Goal: Use online tool/utility: Utilize a website feature to perform a specific function

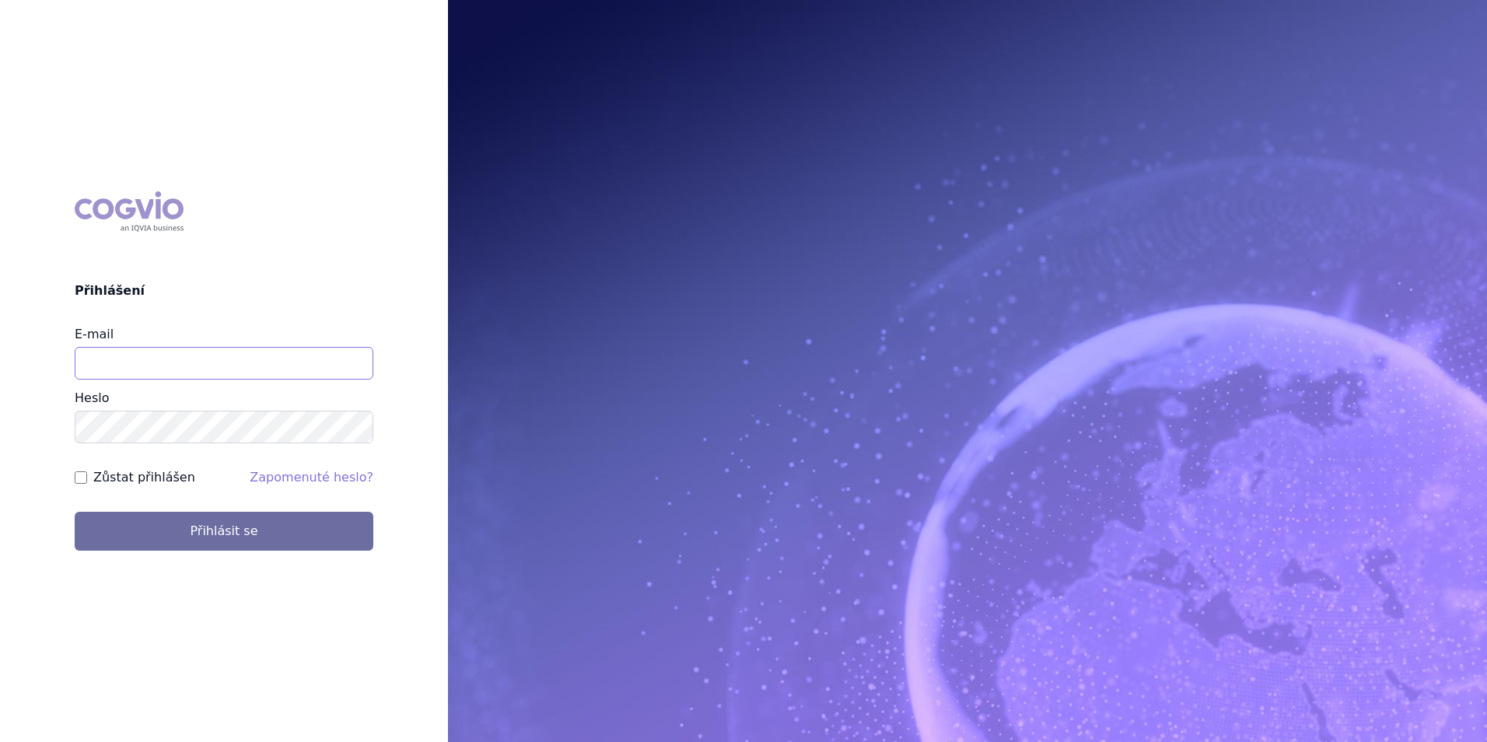
click at [288, 355] on input "E-mail" at bounding box center [224, 363] width 299 height 33
type input "[EMAIL_ADDRESS][DOMAIN_NAME]"
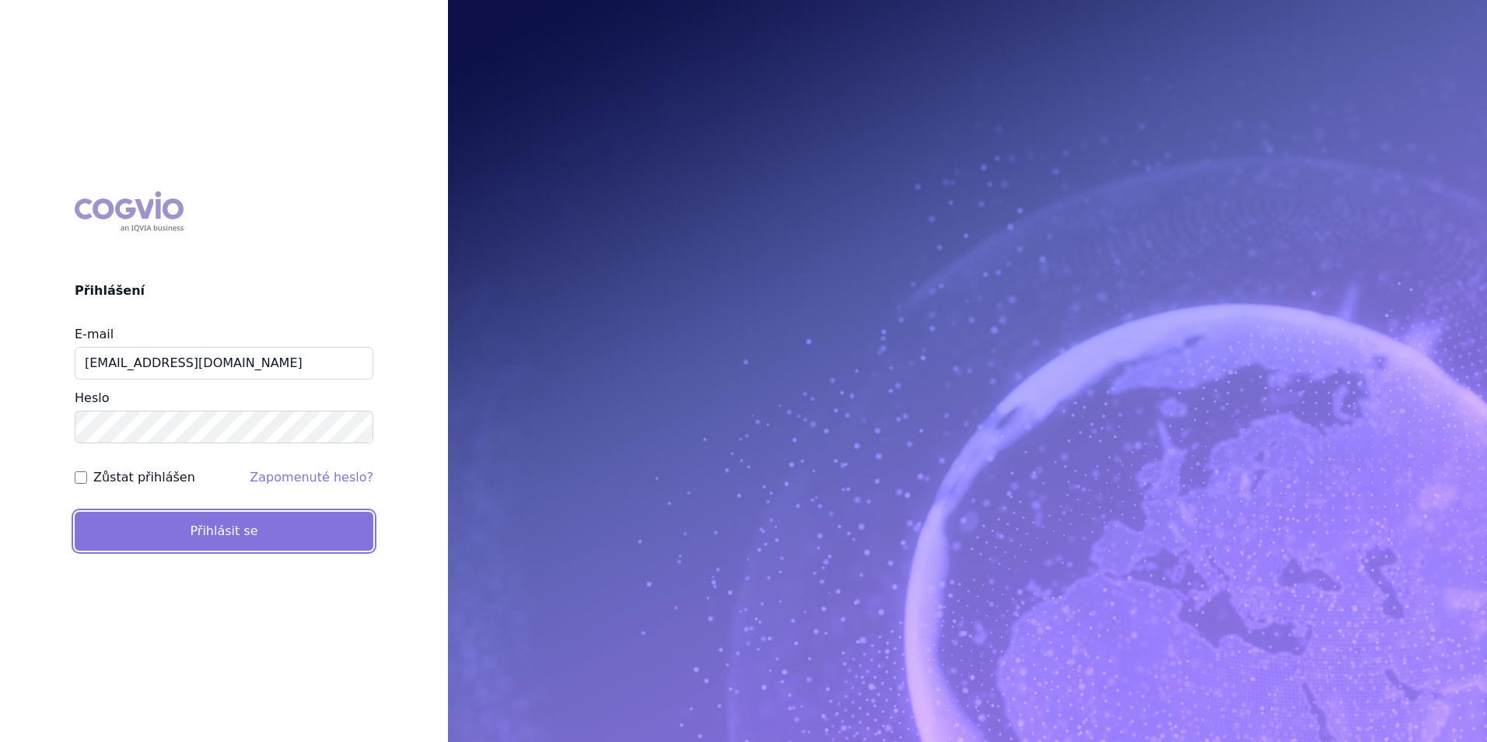
click at [213, 529] on button "Přihlásit se" at bounding box center [224, 531] width 299 height 39
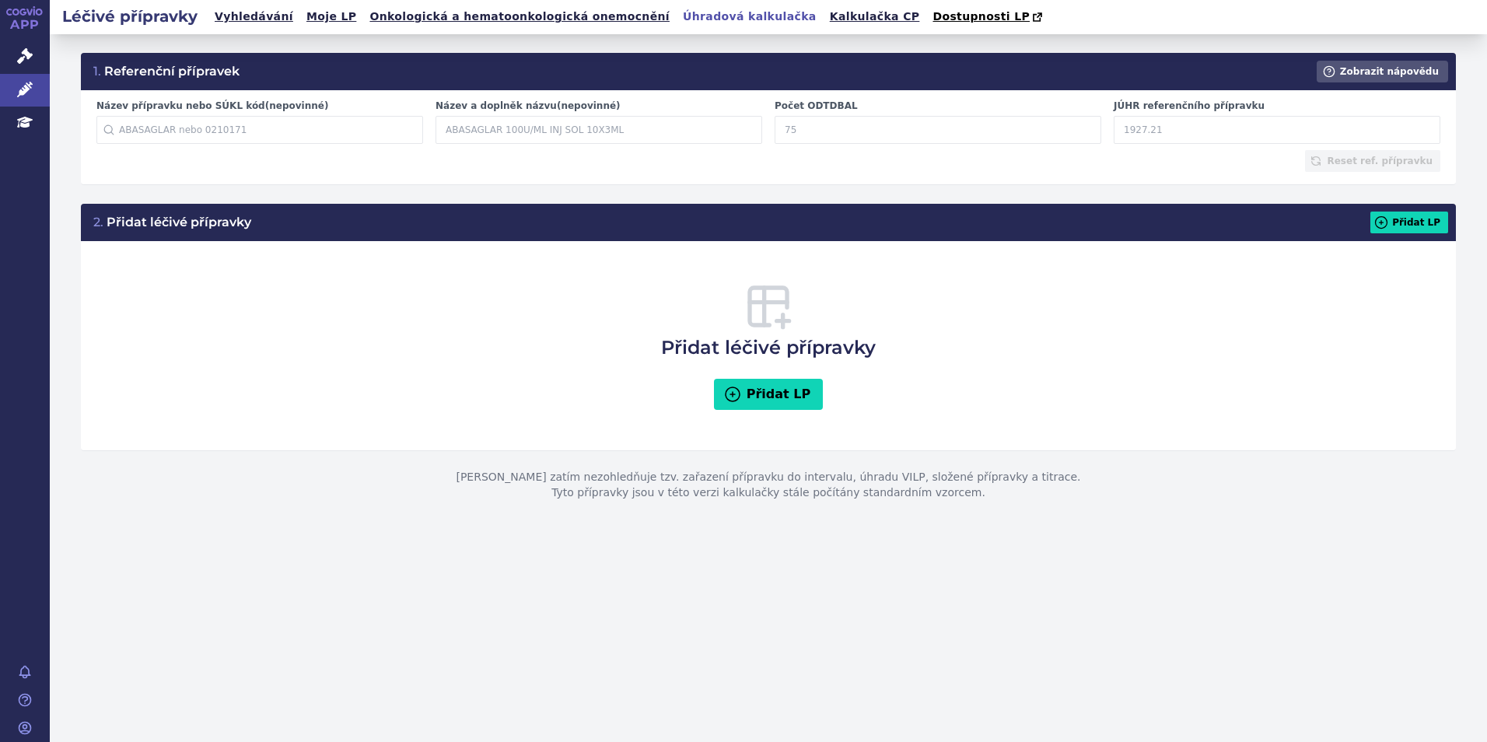
click at [678, 19] on link "Úhradová kalkulačka" at bounding box center [749, 16] width 143 height 21
click at [815, 127] on input "Počet ODTDBAL" at bounding box center [937, 130] width 327 height 28
type input "30"
click at [1143, 132] on input "JÚHR referenčního přípravku" at bounding box center [1276, 130] width 327 height 28
drag, startPoint x: 1173, startPoint y: 140, endPoint x: 1099, endPoint y: 138, distance: 74.7
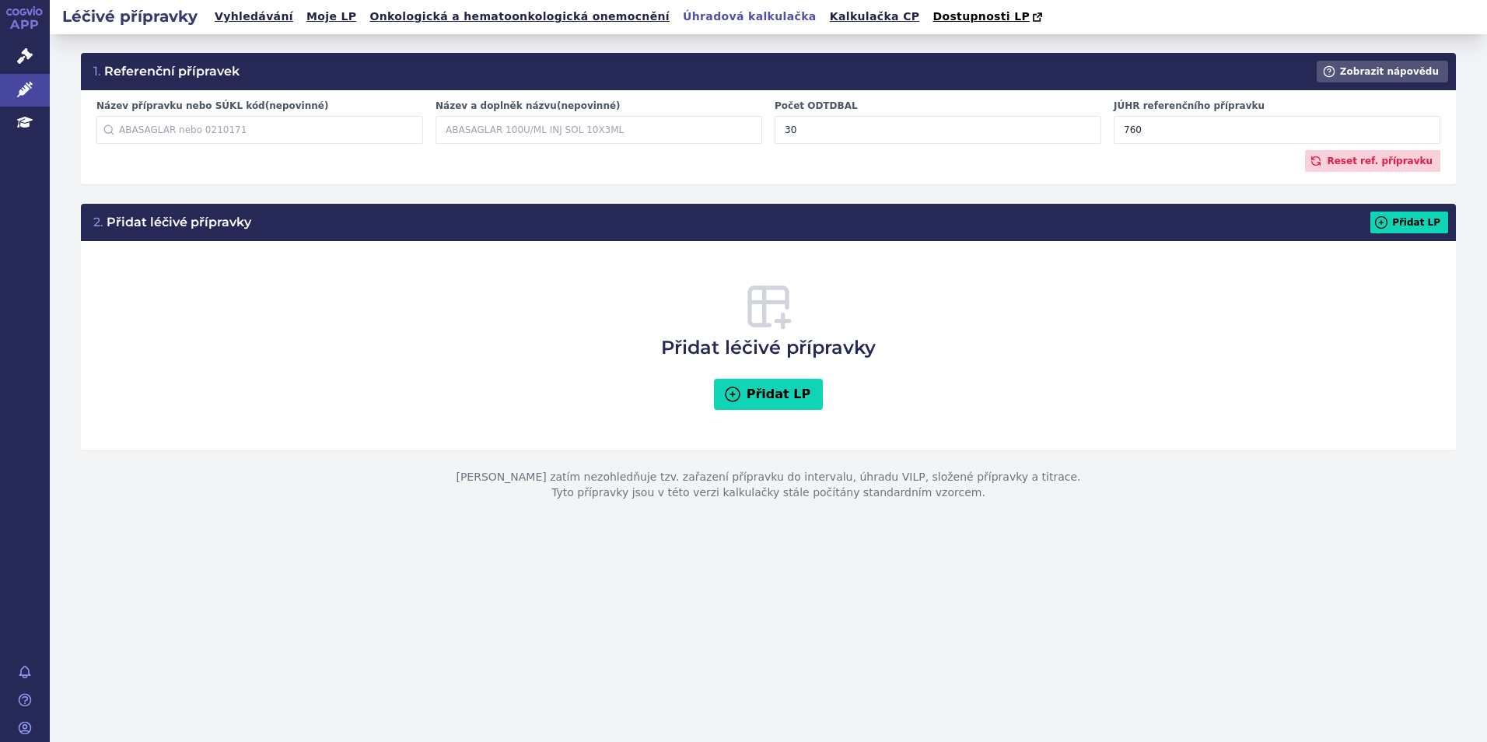
click at [1099, 138] on div "Název přípravku nebo SÚKL kód (nepovinné) Začněte psát název přípravku nebo SÚK…" at bounding box center [768, 125] width 1356 height 51
type input "535.6"
click at [1383, 227] on icon at bounding box center [1381, 223] width 16 height 16
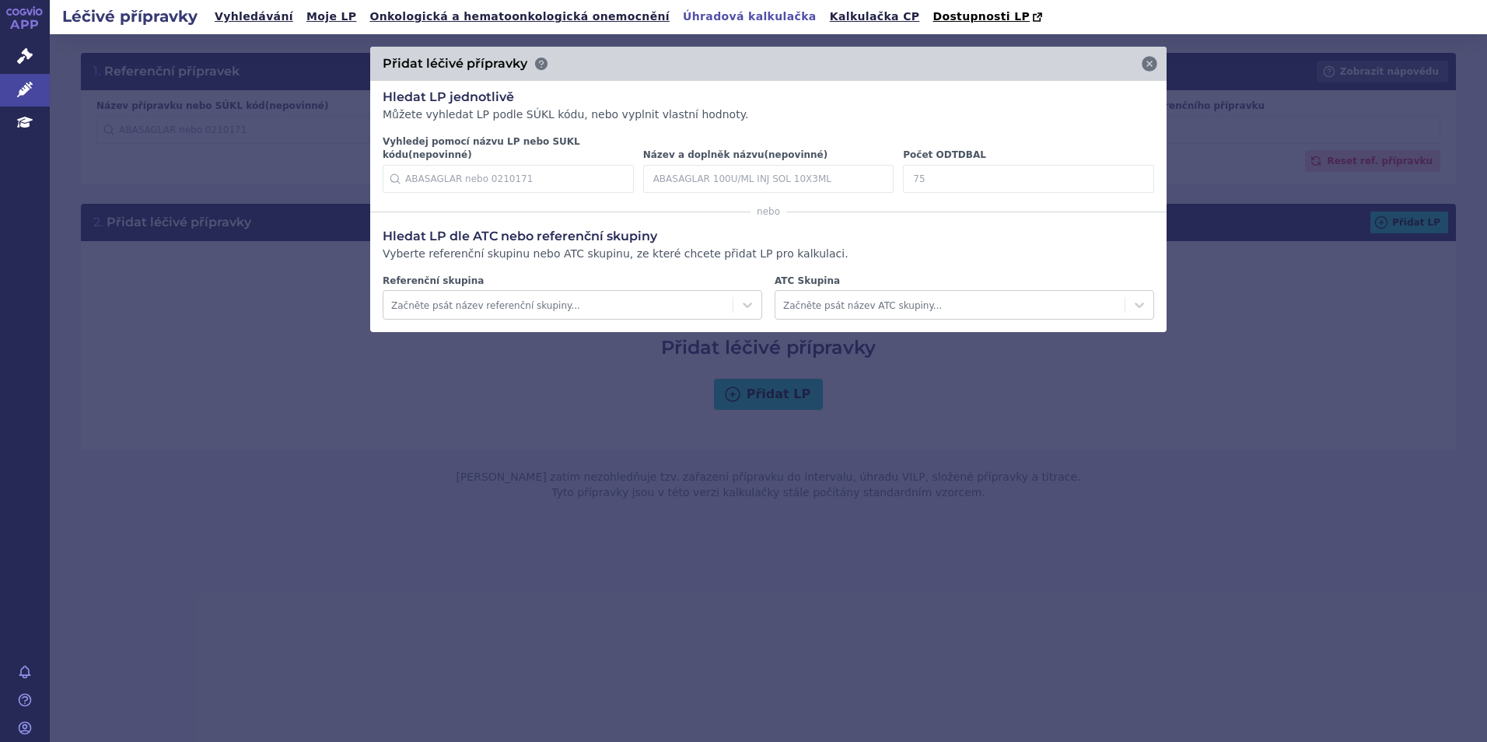
click at [1064, 169] on input "Počet ODTDBAL" at bounding box center [1028, 179] width 251 height 28
type input "30"
click at [1134, 171] on icon at bounding box center [1131, 179] width 16 height 16
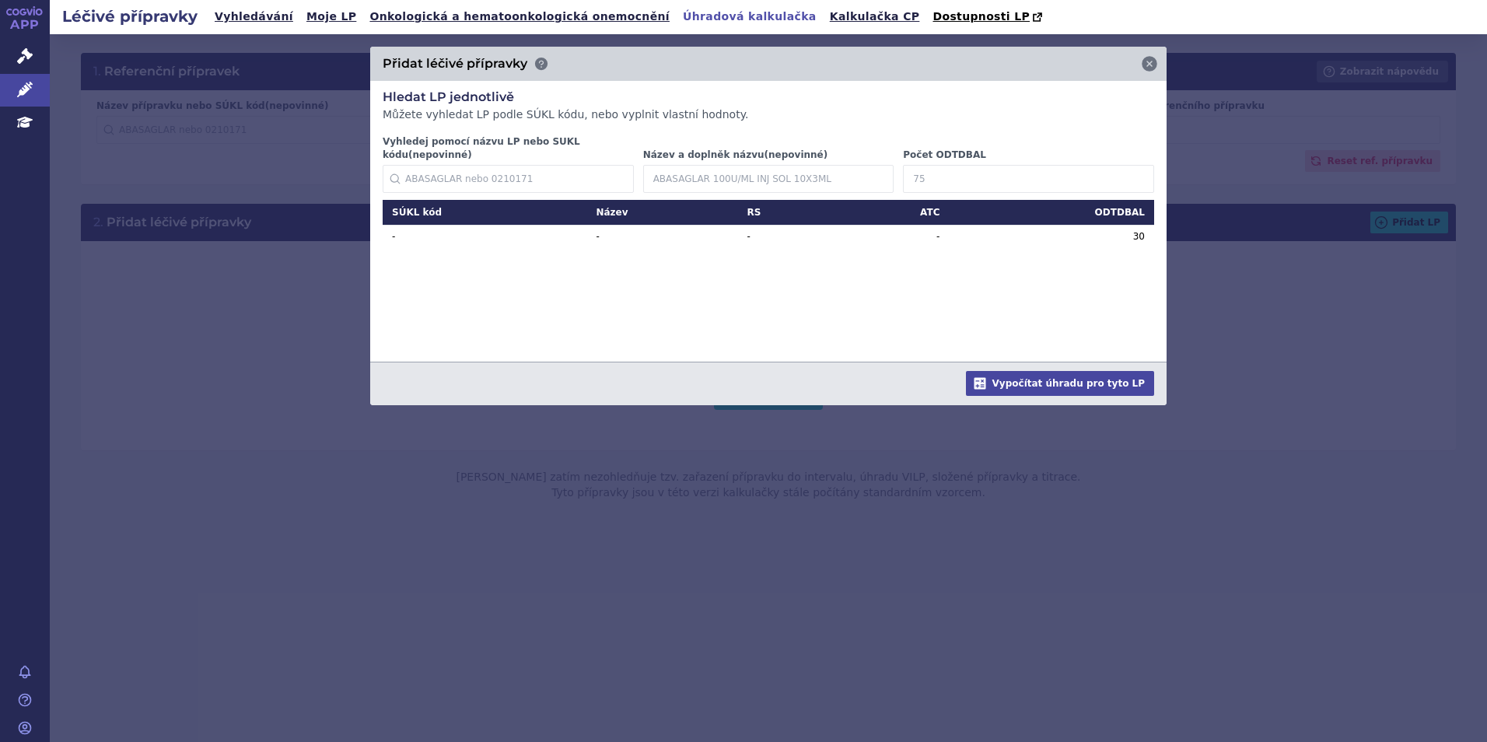
click at [956, 165] on input "Počet ODTDBAL" at bounding box center [1028, 179] width 251 height 28
type input "90"
click at [1135, 171] on icon at bounding box center [1131, 179] width 16 height 16
click at [1080, 372] on button "Vypočítat úhradu pro tyto LP" at bounding box center [1060, 383] width 188 height 25
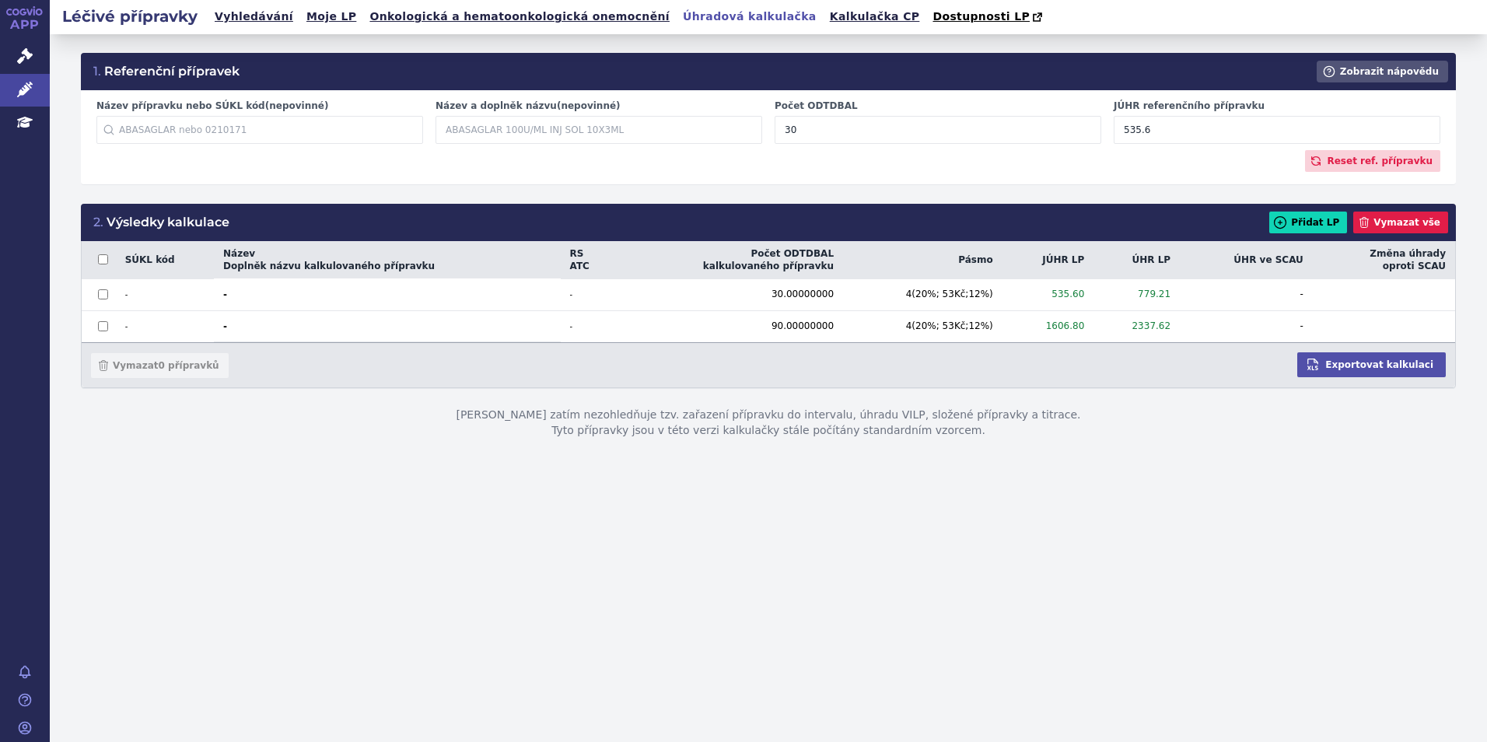
drag, startPoint x: 887, startPoint y: 136, endPoint x: 768, endPoint y: 121, distance: 119.9
click at [768, 121] on div "Počet ODTDBAL 30" at bounding box center [937, 122] width 339 height 44
type input "90"
drag, startPoint x: 1173, startPoint y: 121, endPoint x: 1103, endPoint y: 123, distance: 69.2
click at [1103, 123] on div "Název přípravku nebo SÚKL kód (nepovinné) Začněte psát název přípravku nebo SÚK…" at bounding box center [768, 125] width 1356 height 51
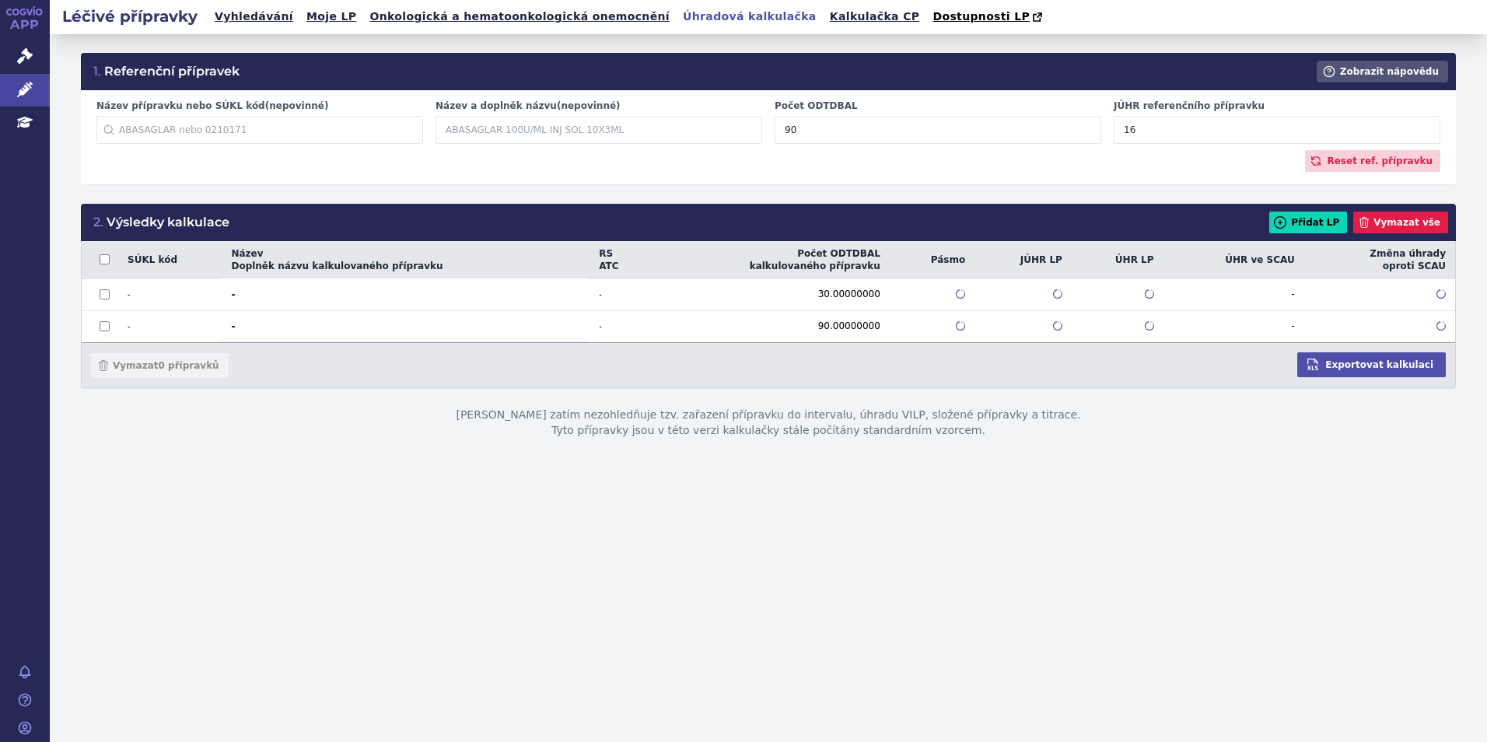
type input "1"
click at [887, 133] on input "90" at bounding box center [937, 130] width 327 height 28
type input "30"
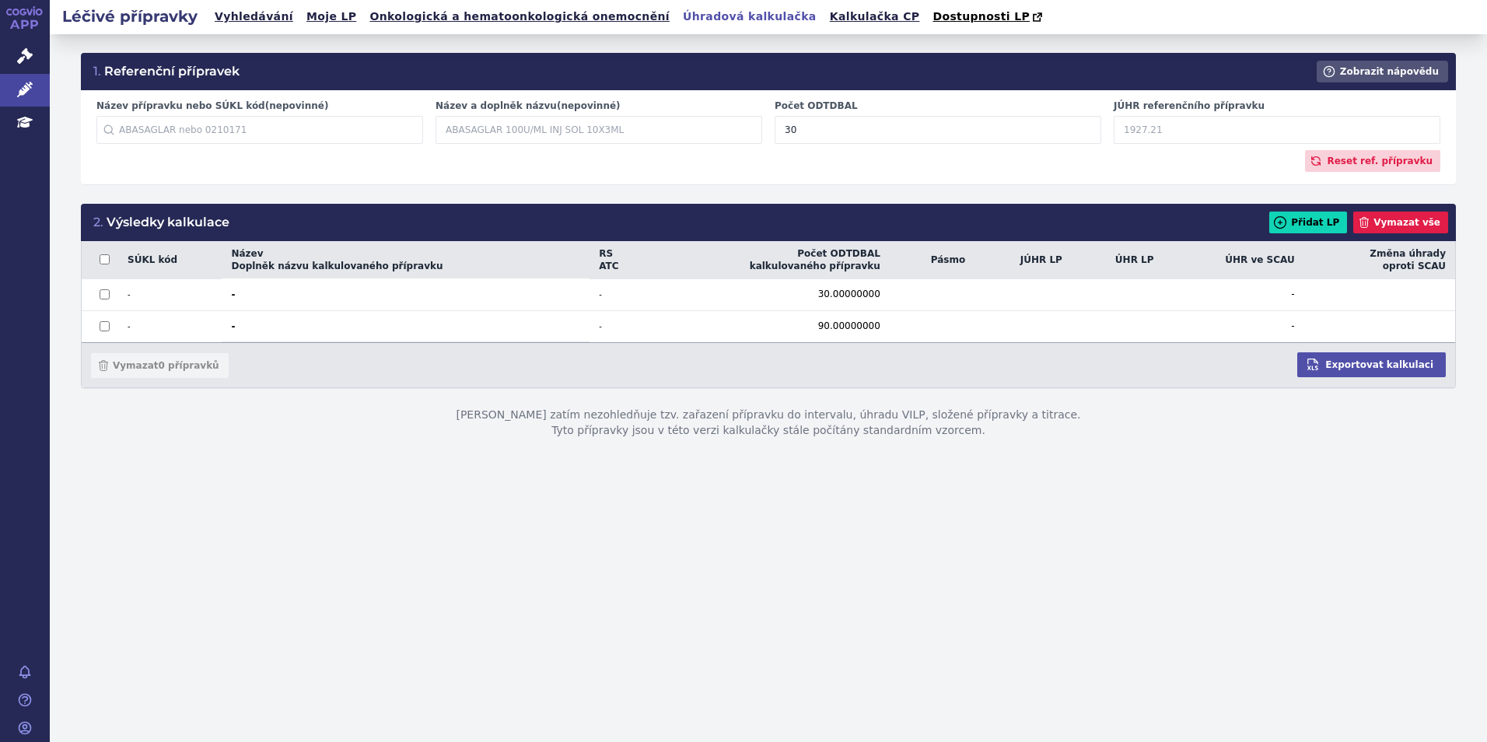
click at [1124, 138] on input "JÚHR referenčního přípravku" at bounding box center [1276, 130] width 327 height 28
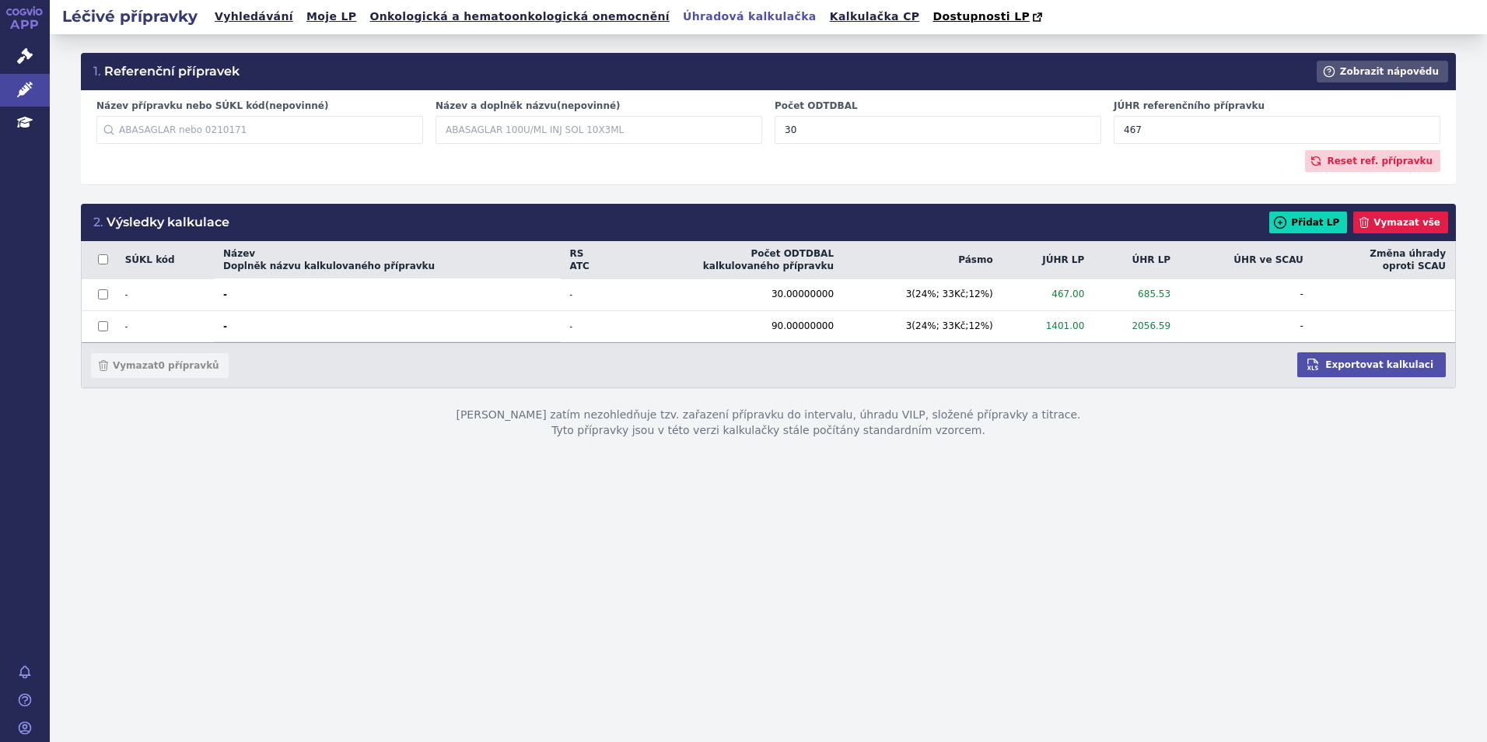
drag, startPoint x: 1176, startPoint y: 128, endPoint x: 1117, endPoint y: 129, distance: 59.9
click at [1117, 129] on input "467" at bounding box center [1276, 130] width 327 height 28
click at [1222, 153] on div "Reset ref. přípravku" at bounding box center [768, 161] width 1344 height 22
click at [1214, 140] on input "518.65" at bounding box center [1276, 130] width 327 height 28
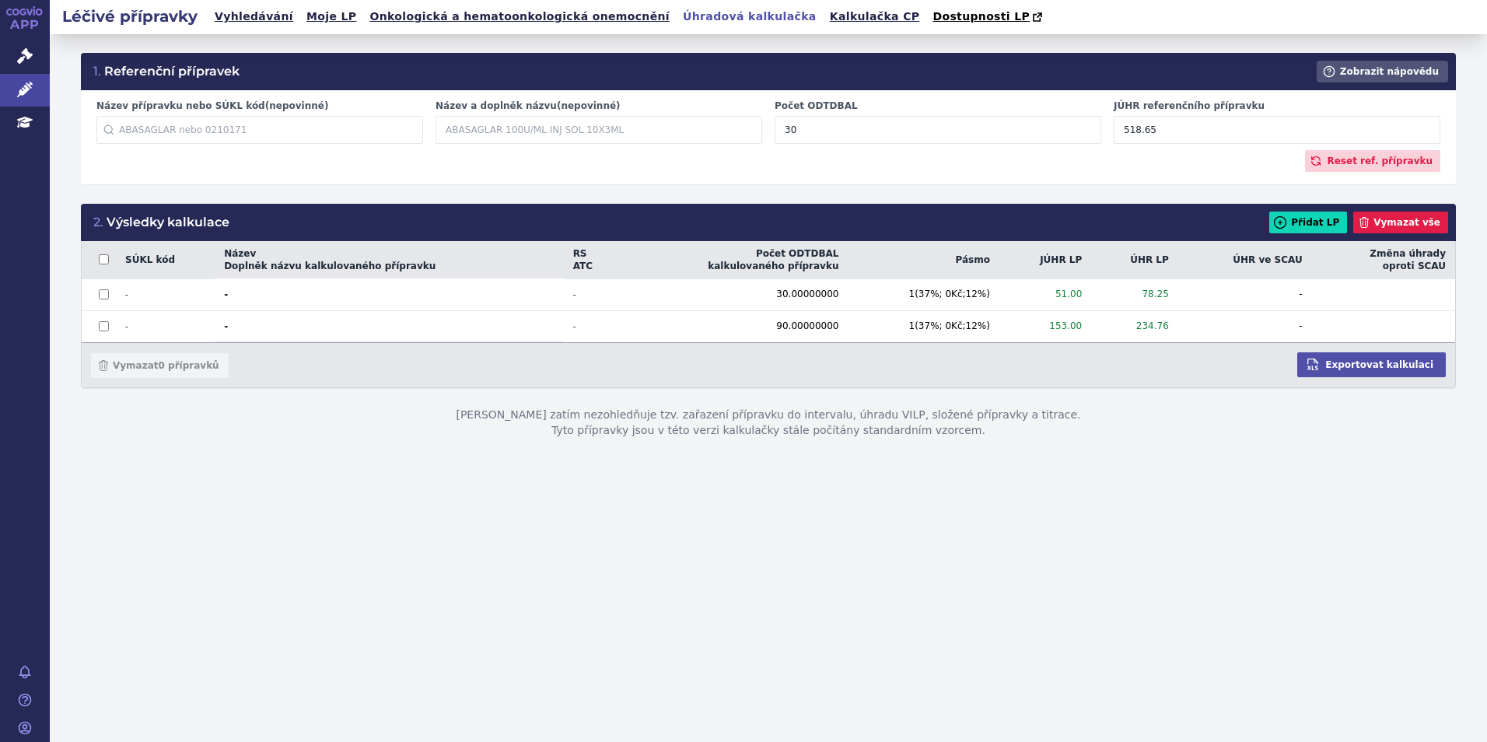
click at [1214, 140] on input "518.65" at bounding box center [1276, 130] width 327 height 28
type input "518.65"
click at [1137, 427] on p "Tato kalkulačka zatím nezohledňuje tzv. zařazení přípravku do intervalu, úhradu…" at bounding box center [768, 423] width 1375 height 68
